Goal: Contribute content

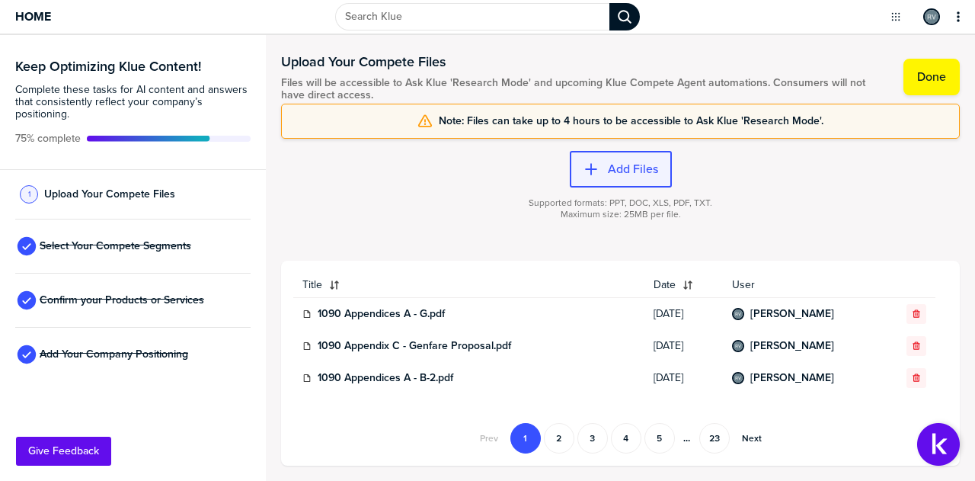
click at [613, 160] on button "Add Files" at bounding box center [621, 169] width 102 height 37
click at [618, 168] on label "Add Files" at bounding box center [633, 169] width 50 height 15
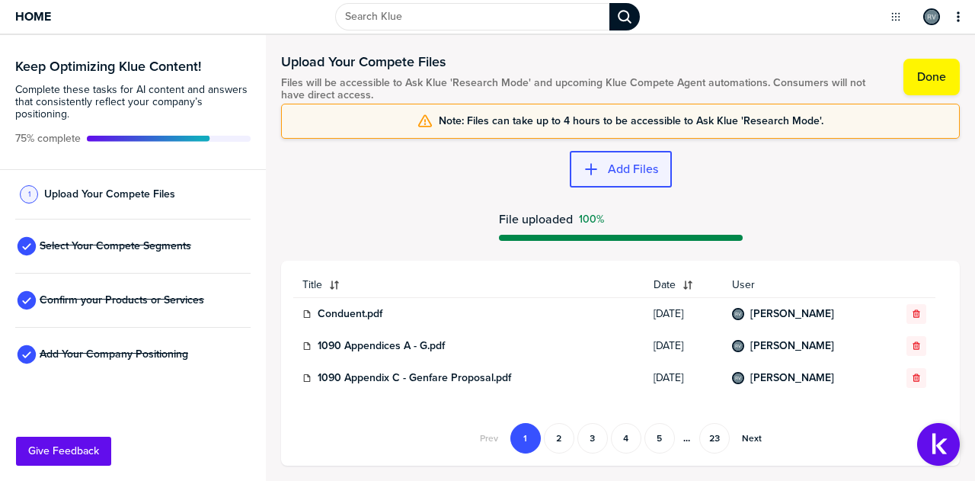
click at [622, 166] on label "Add Files" at bounding box center [633, 169] width 50 height 15
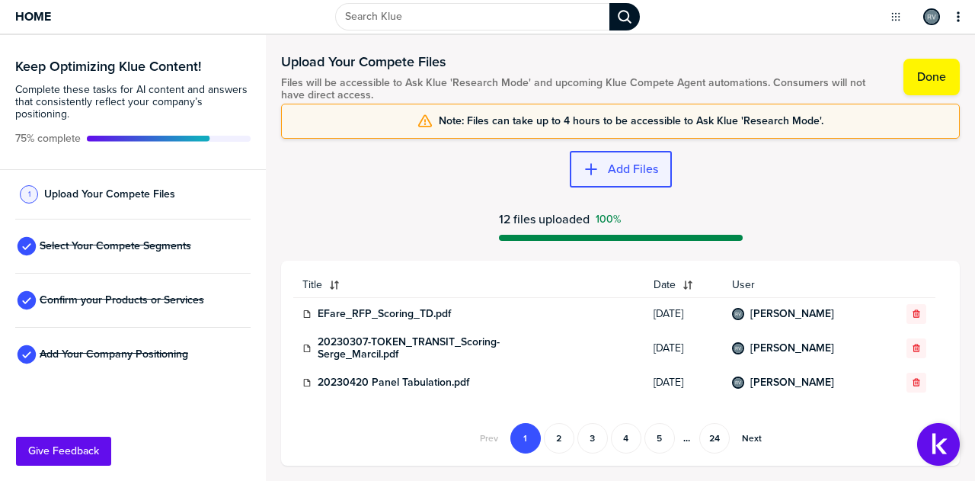
click at [616, 166] on label "Add Files" at bounding box center [633, 169] width 50 height 15
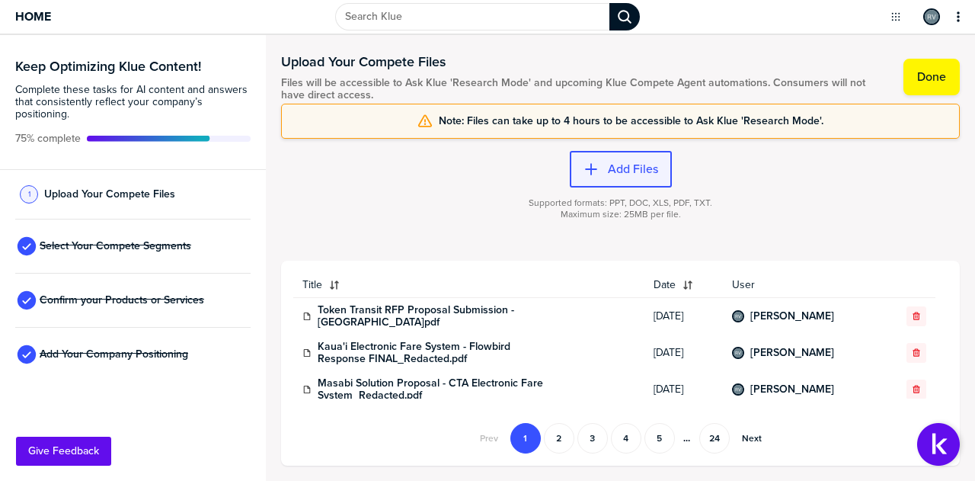
click at [608, 164] on label "Add Files" at bounding box center [633, 169] width 50 height 15
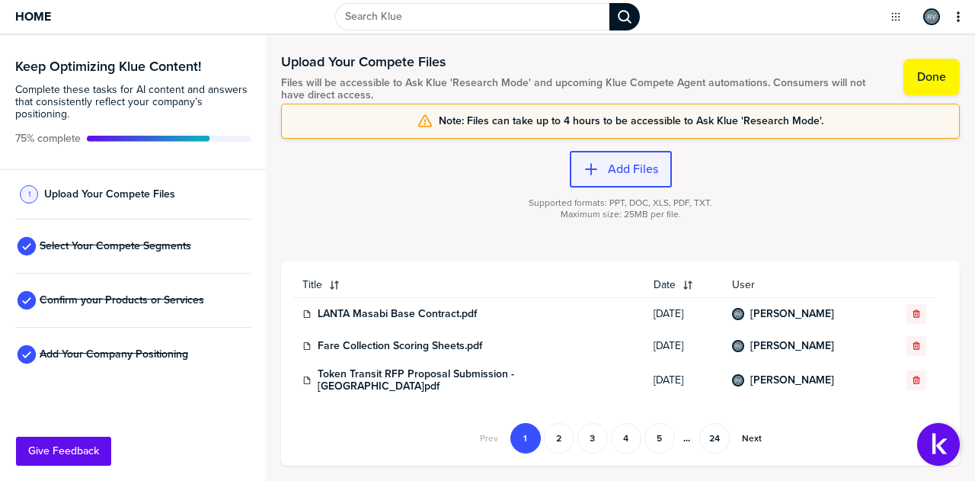
click at [604, 168] on div "button" at bounding box center [603, 169] width 9 height 15
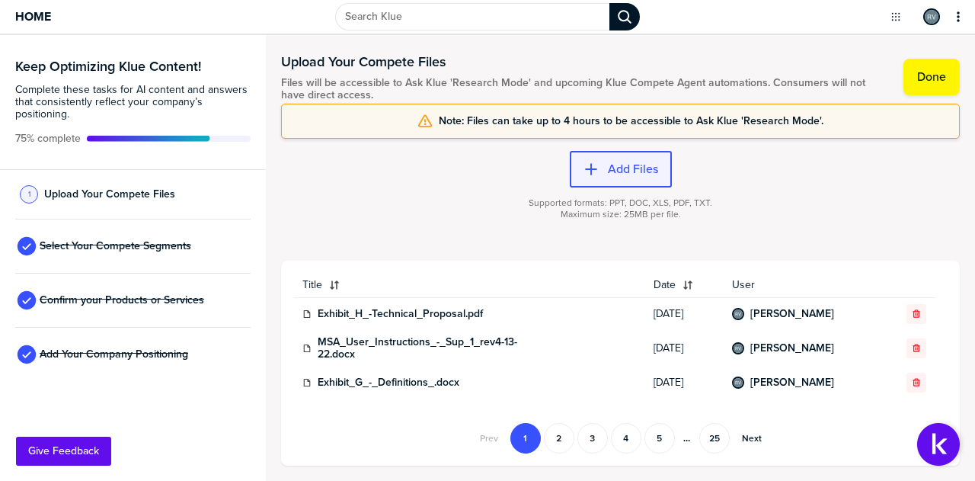
click at [616, 164] on label "Add Files" at bounding box center [633, 169] width 50 height 15
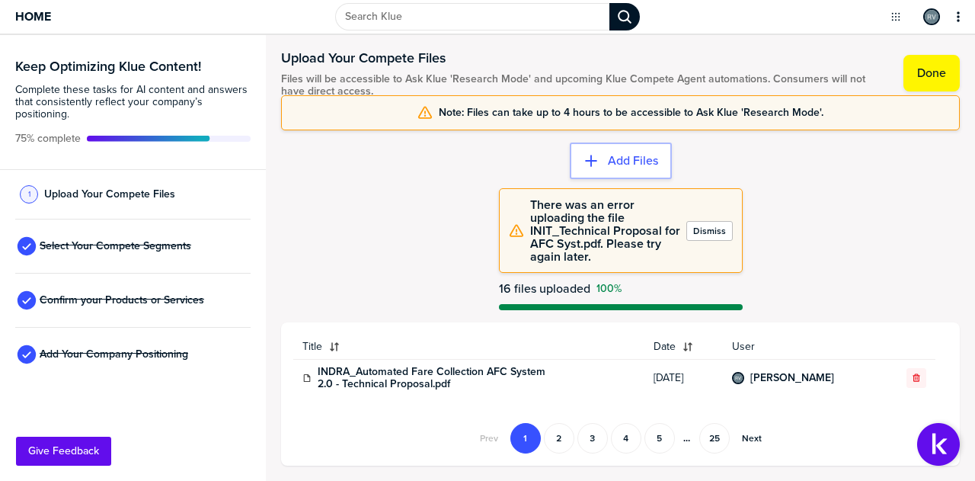
drag, startPoint x: 703, startPoint y: 229, endPoint x: 674, endPoint y: 238, distance: 31.1
click at [704, 229] on label "Dismiss" at bounding box center [709, 231] width 33 height 12
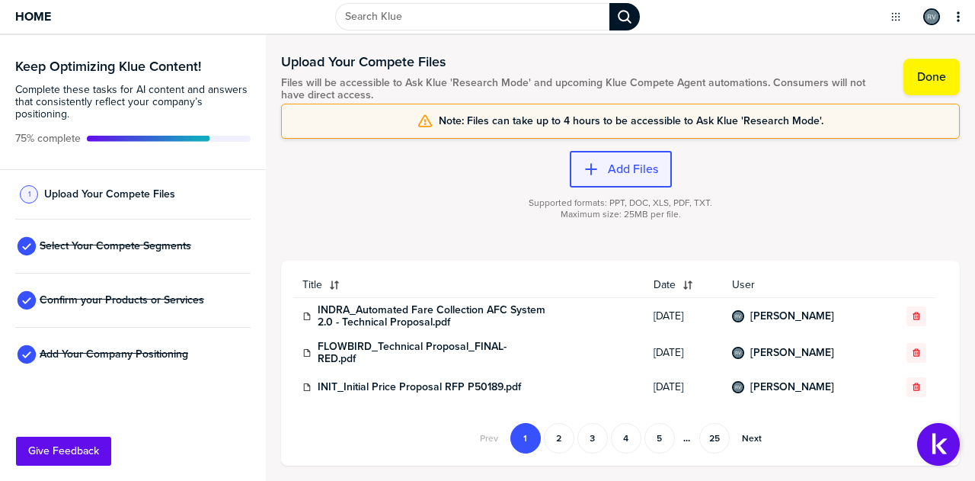
click at [602, 168] on div "button" at bounding box center [603, 169] width 9 height 15
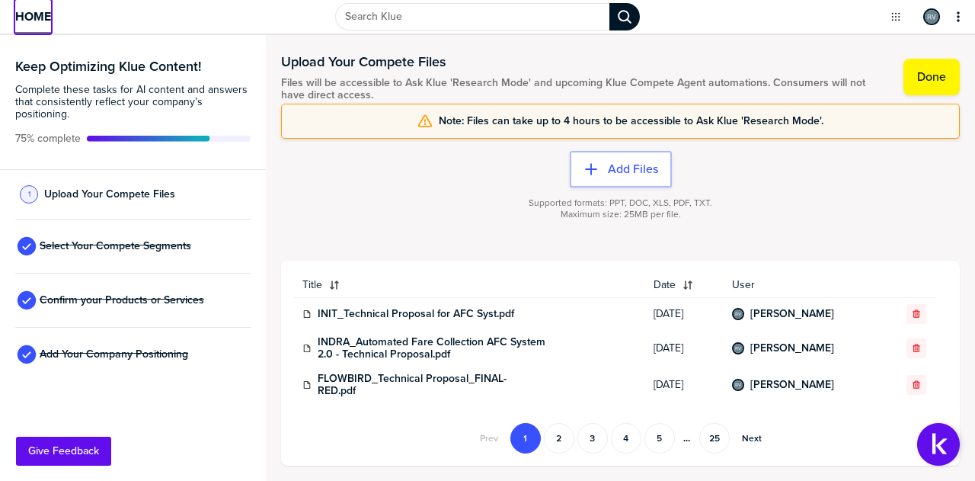
click at [32, 16] on span "Home" at bounding box center [33, 16] width 36 height 13
